Goal: Obtain resource: Download file/media

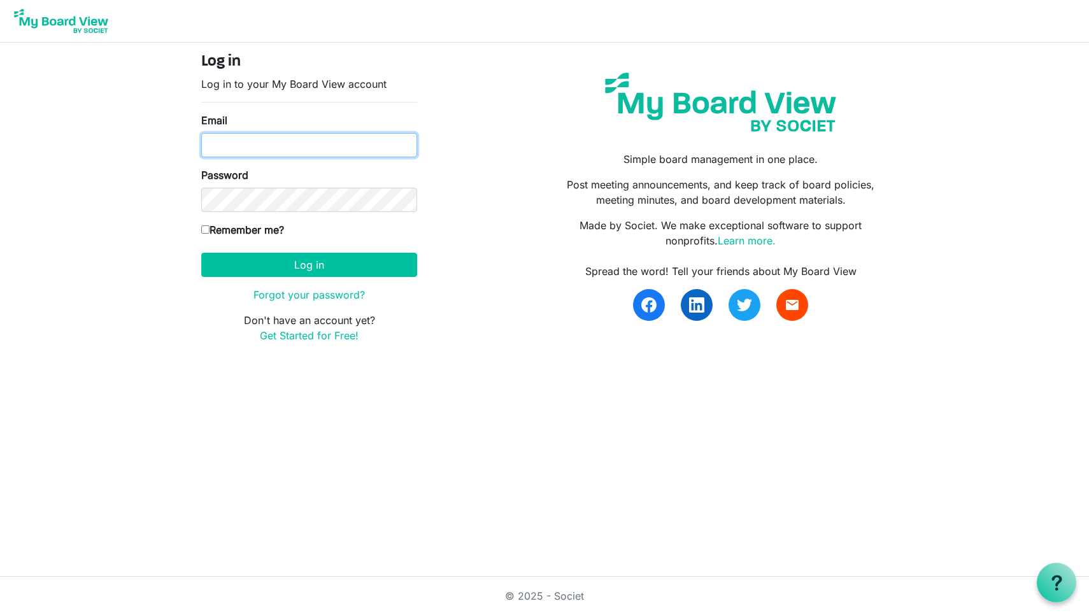
type input "[PERSON_NAME][EMAIL_ADDRESS][PERSON_NAME][DOMAIN_NAME]"
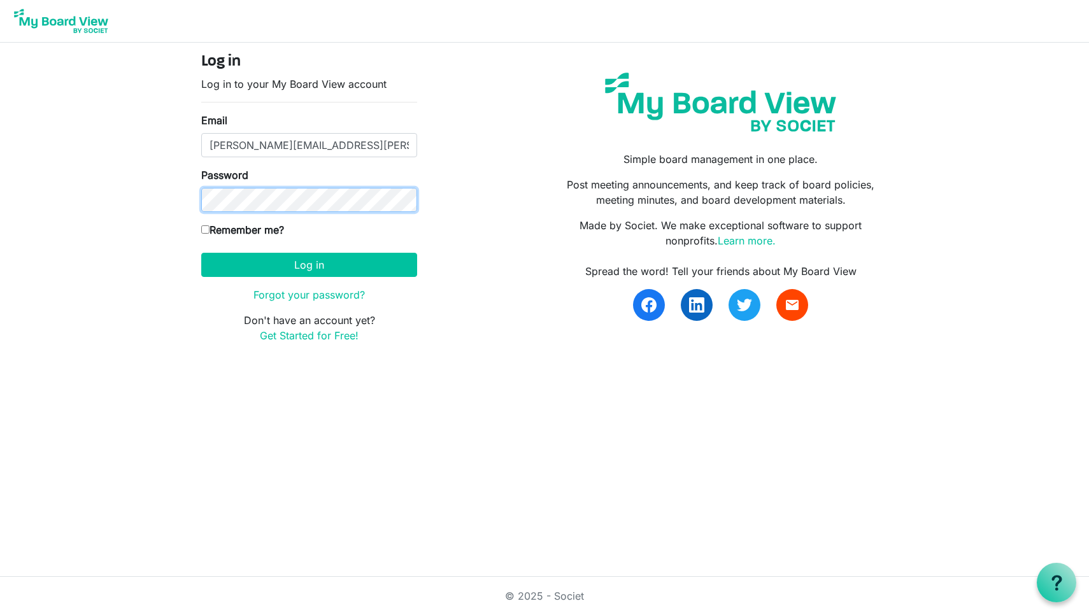
click at [309, 264] on button "Log in" at bounding box center [309, 265] width 216 height 24
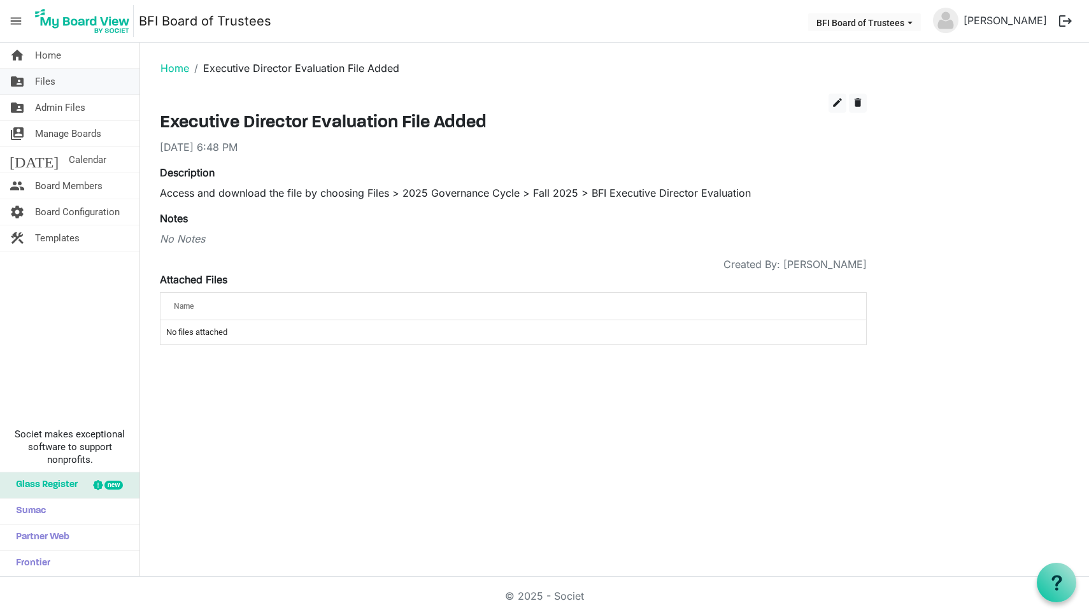
click at [45, 84] on span "Files" at bounding box center [45, 81] width 20 height 25
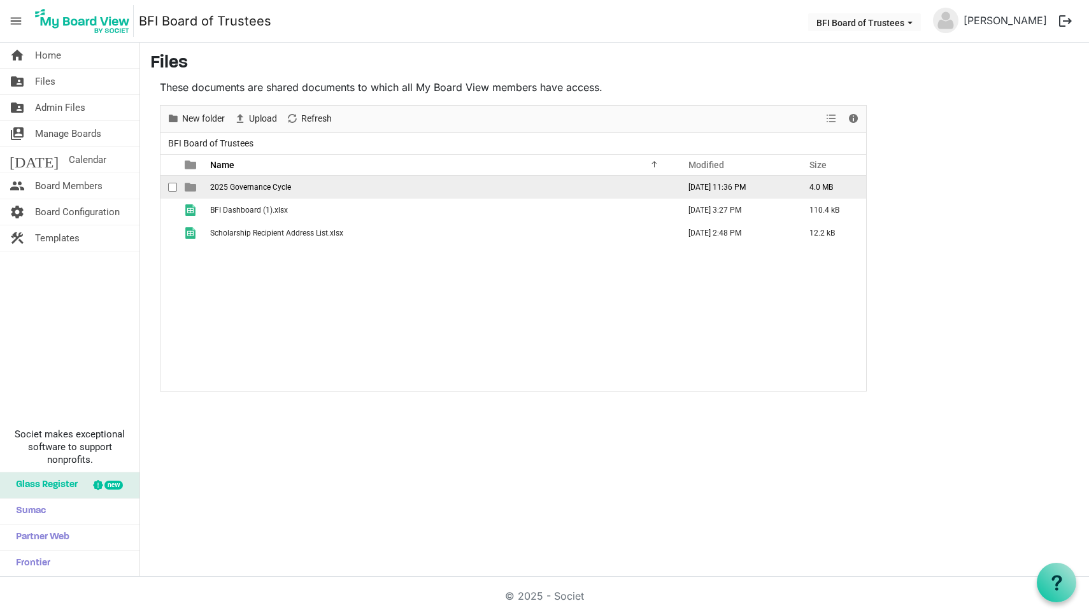
click at [246, 185] on span "2025 Governance Cycle" at bounding box center [250, 187] width 81 height 9
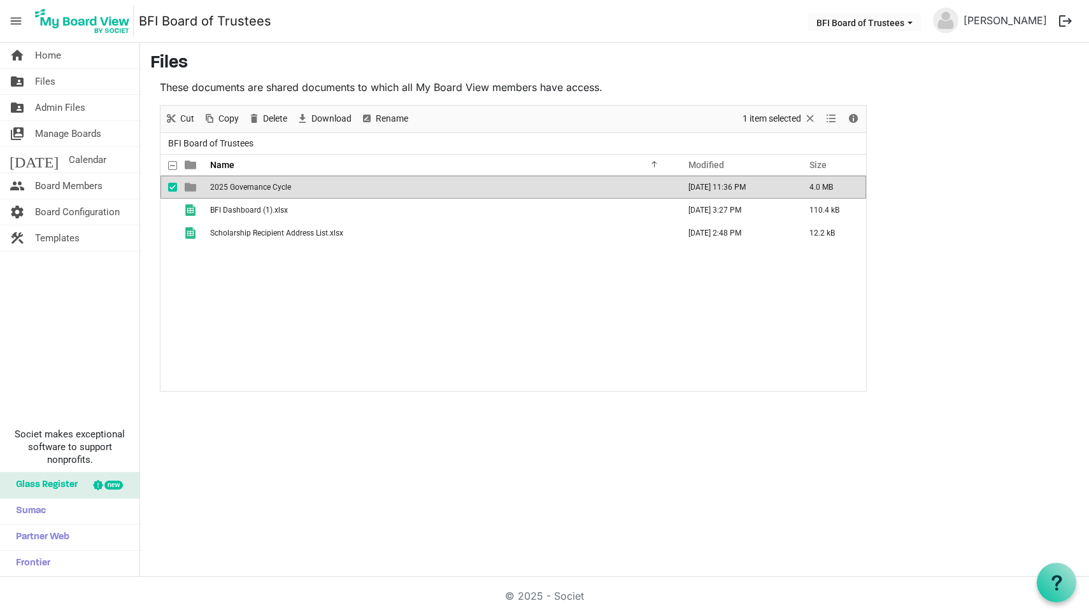
click at [246, 185] on span "2025 Governance Cycle" at bounding box center [250, 187] width 81 height 9
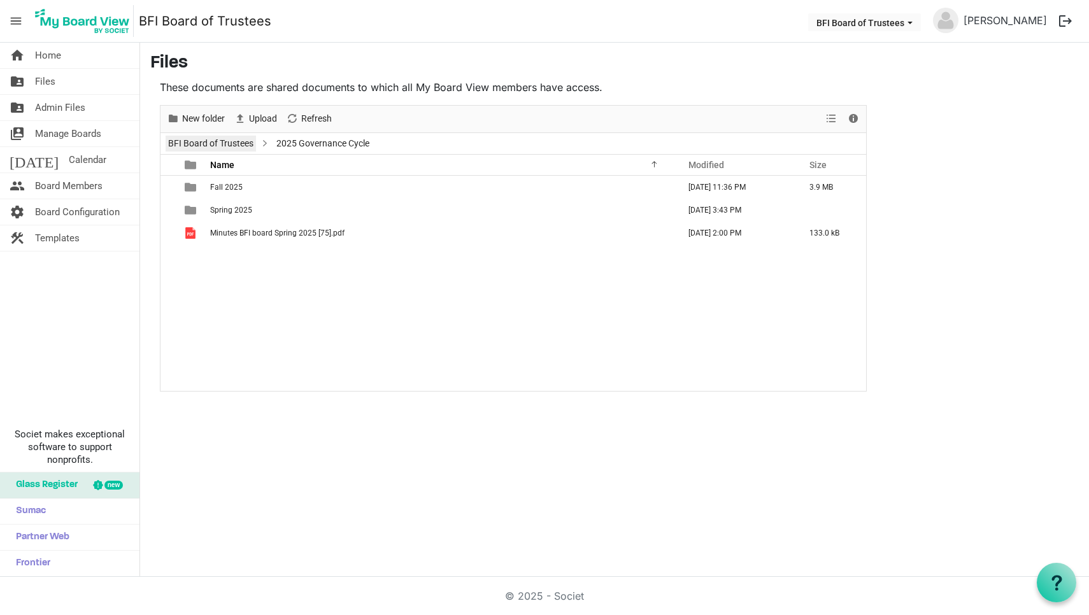
click at [219, 139] on link "BFI Board of Trustees" at bounding box center [211, 144] width 90 height 16
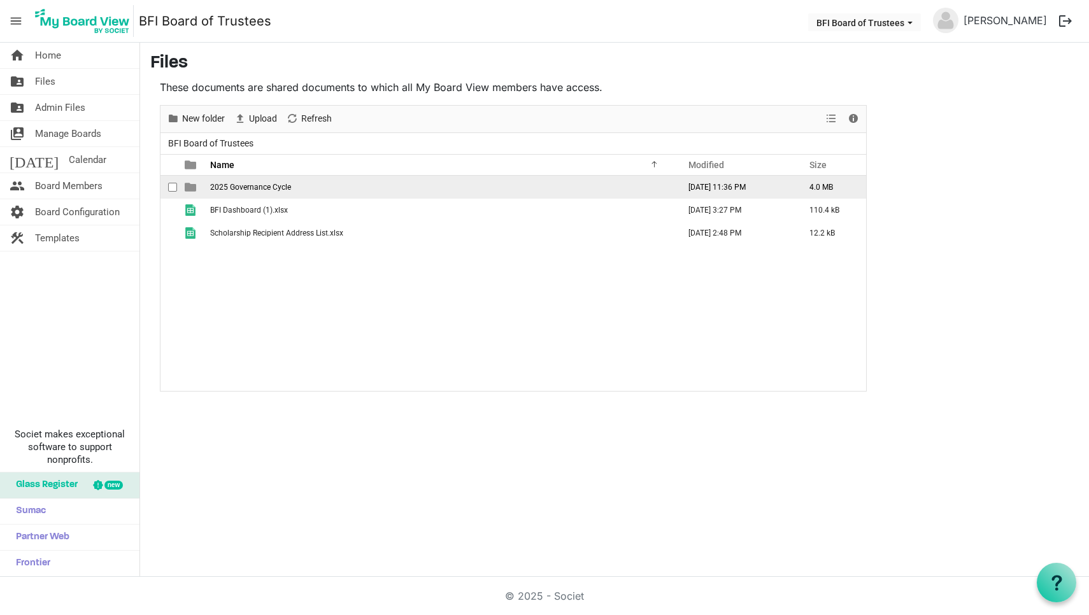
click at [232, 188] on span "2025 Governance Cycle" at bounding box center [250, 187] width 81 height 9
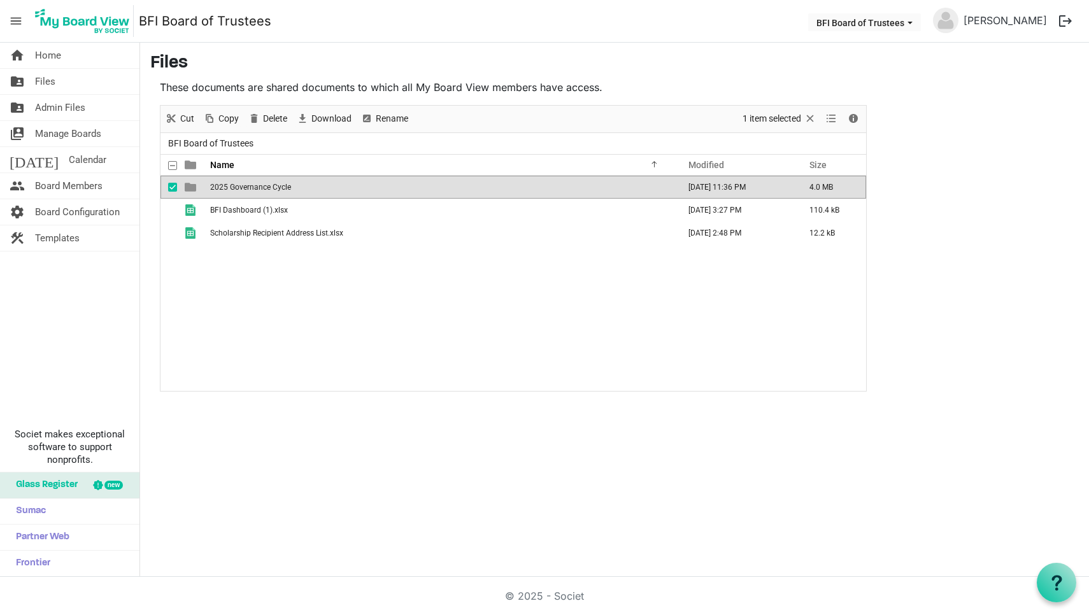
click at [232, 188] on span "2025 Governance Cycle" at bounding box center [250, 187] width 81 height 9
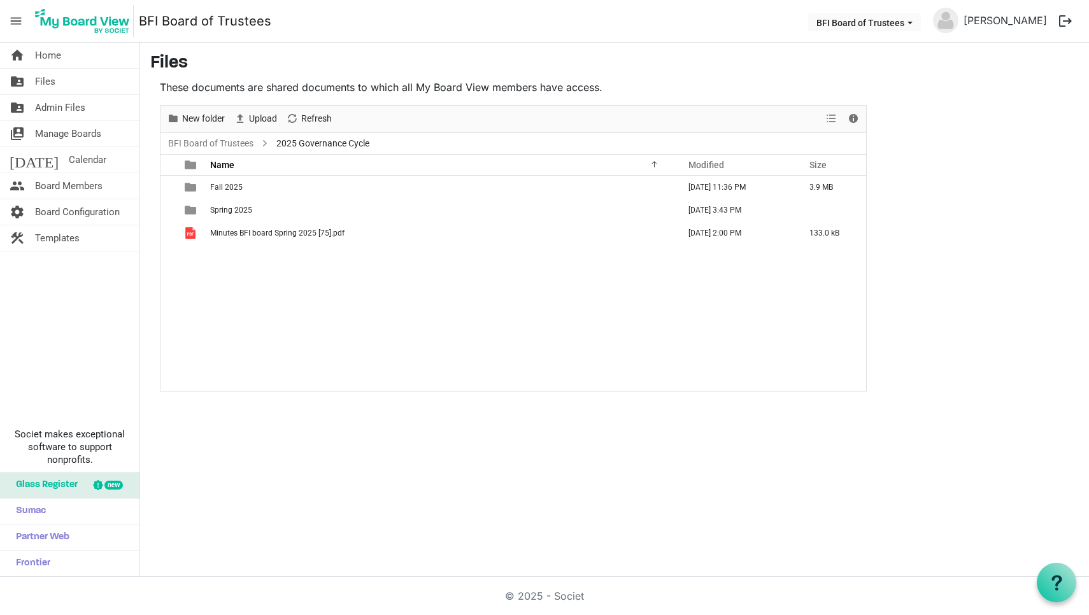
click at [232, 188] on span "Fall 2025" at bounding box center [226, 187] width 32 height 9
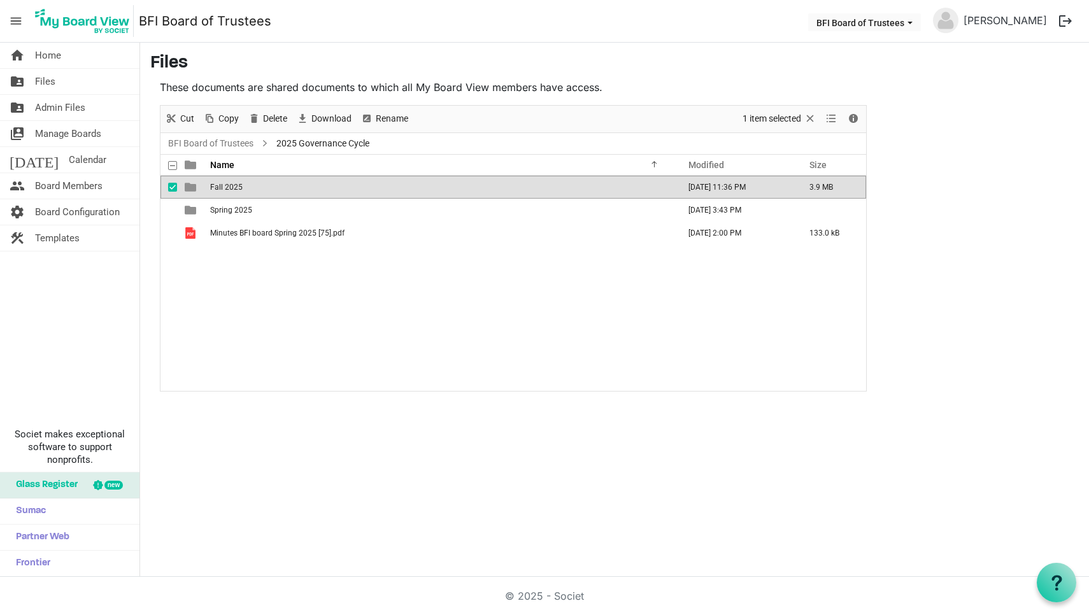
click at [232, 188] on span "Fall 2025" at bounding box center [226, 187] width 32 height 9
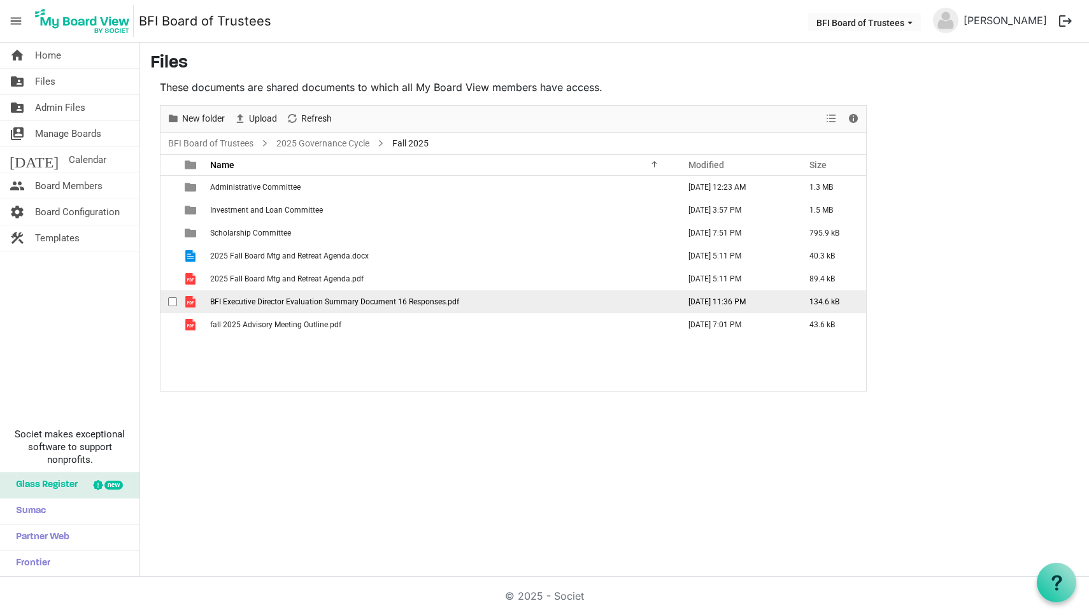
click at [273, 302] on span "BFI Executive Director Evaluation Summary Document 16 Responses.pdf" at bounding box center [334, 301] width 249 height 9
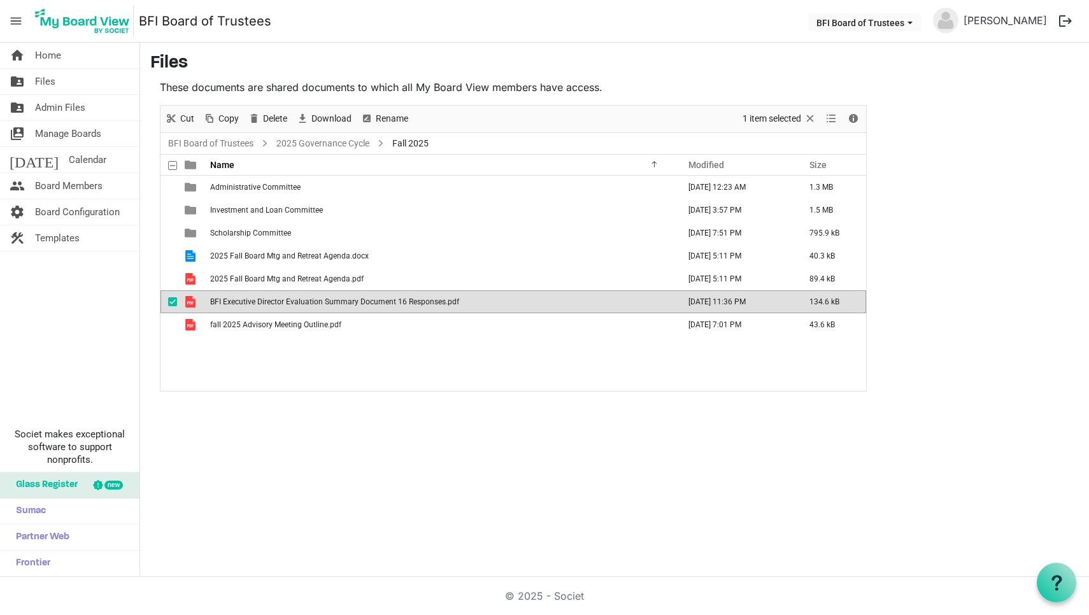
click at [273, 302] on span "BFI Executive Director Evaluation Summary Document 16 Responses.pdf" at bounding box center [334, 301] width 249 height 9
